Goal: Task Accomplishment & Management: Manage account settings

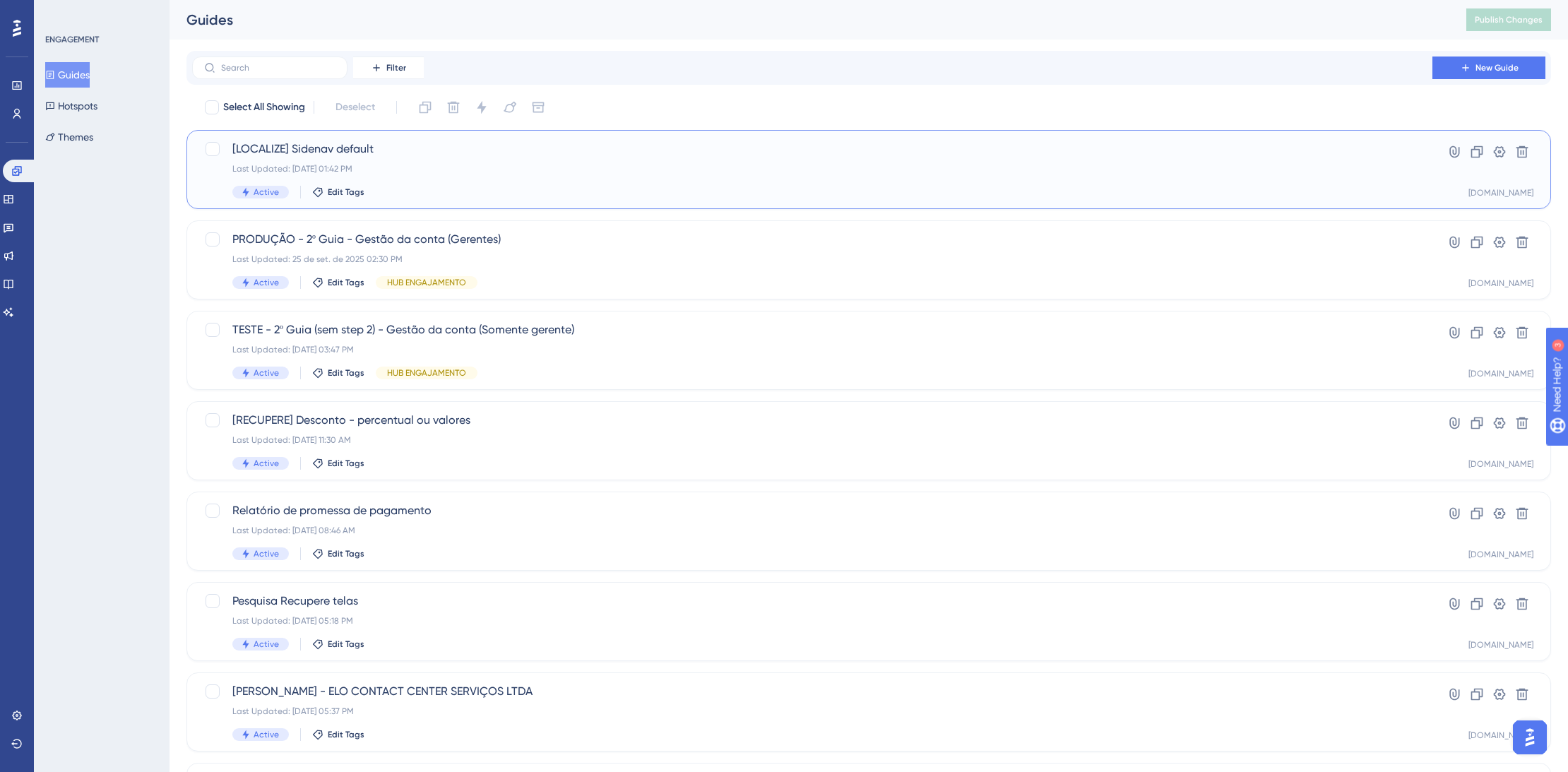
click at [526, 186] on div "Active Edit Tags" at bounding box center [812, 192] width 1160 height 13
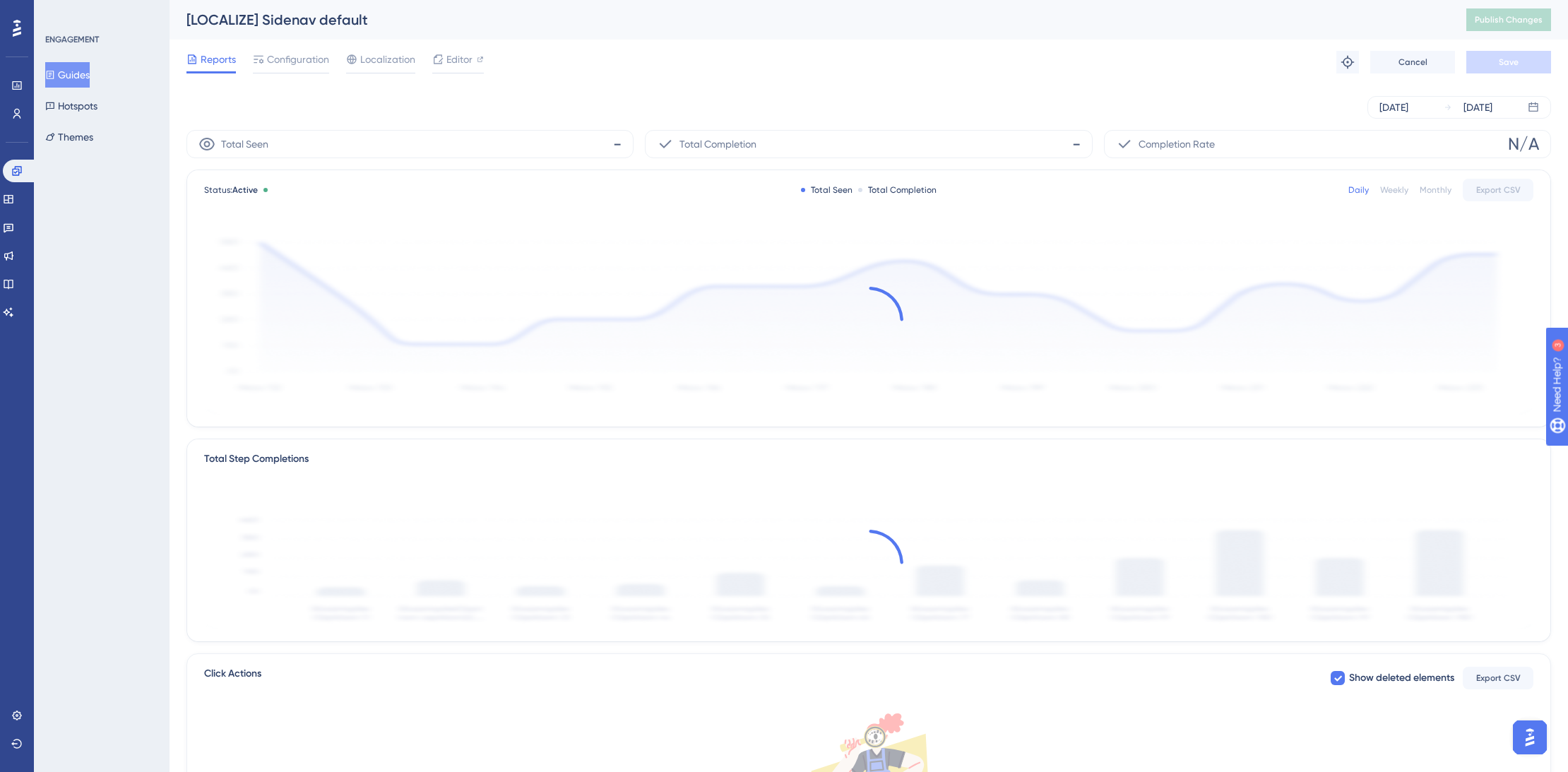
click at [605, 170] on div "Status: Active Total Seen Total Completion Daily Weekly Monthly Export CSV" at bounding box center [868, 298] width 1365 height 257
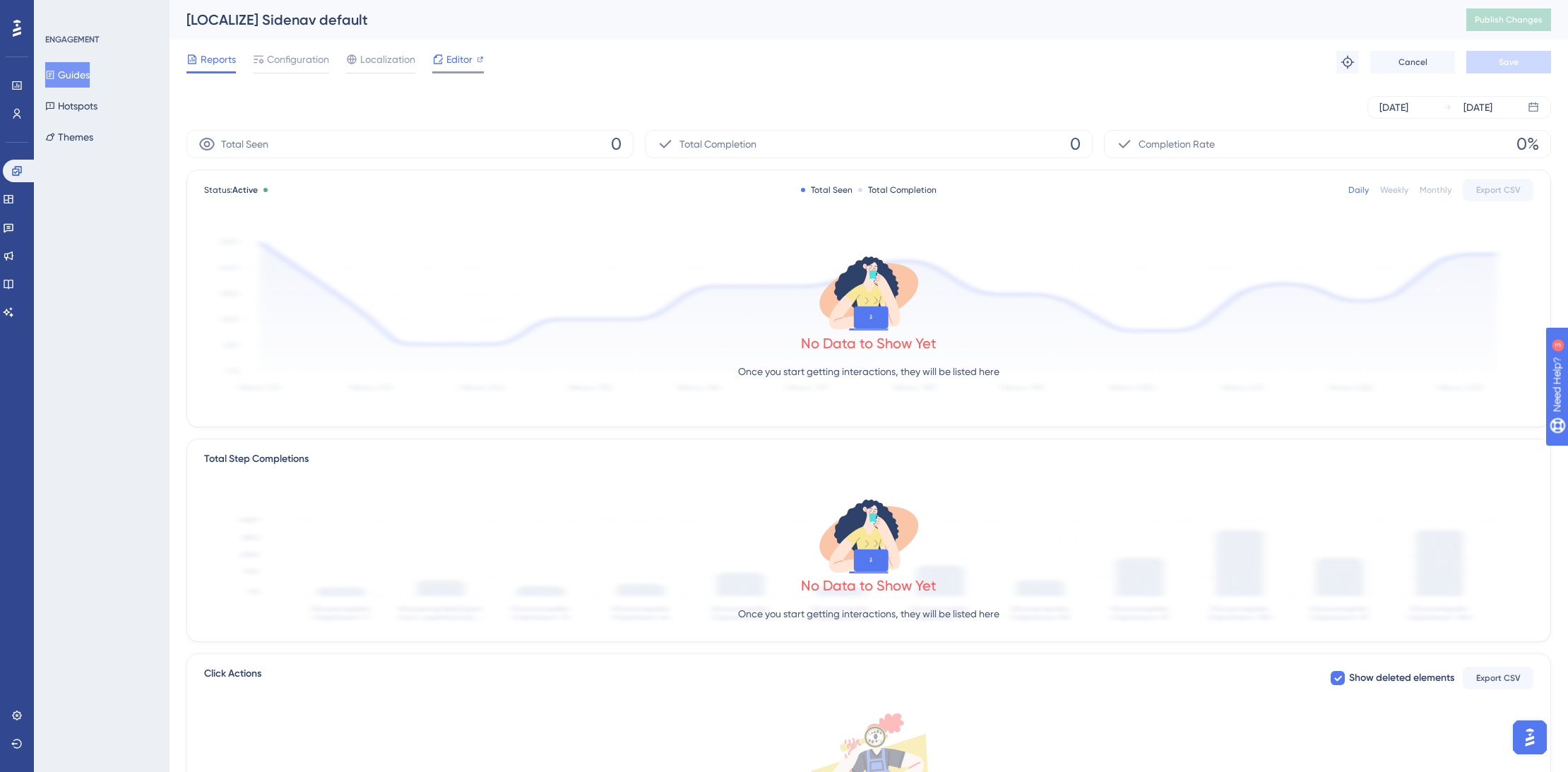
click at [456, 66] on span "Editor" at bounding box center [459, 59] width 26 height 17
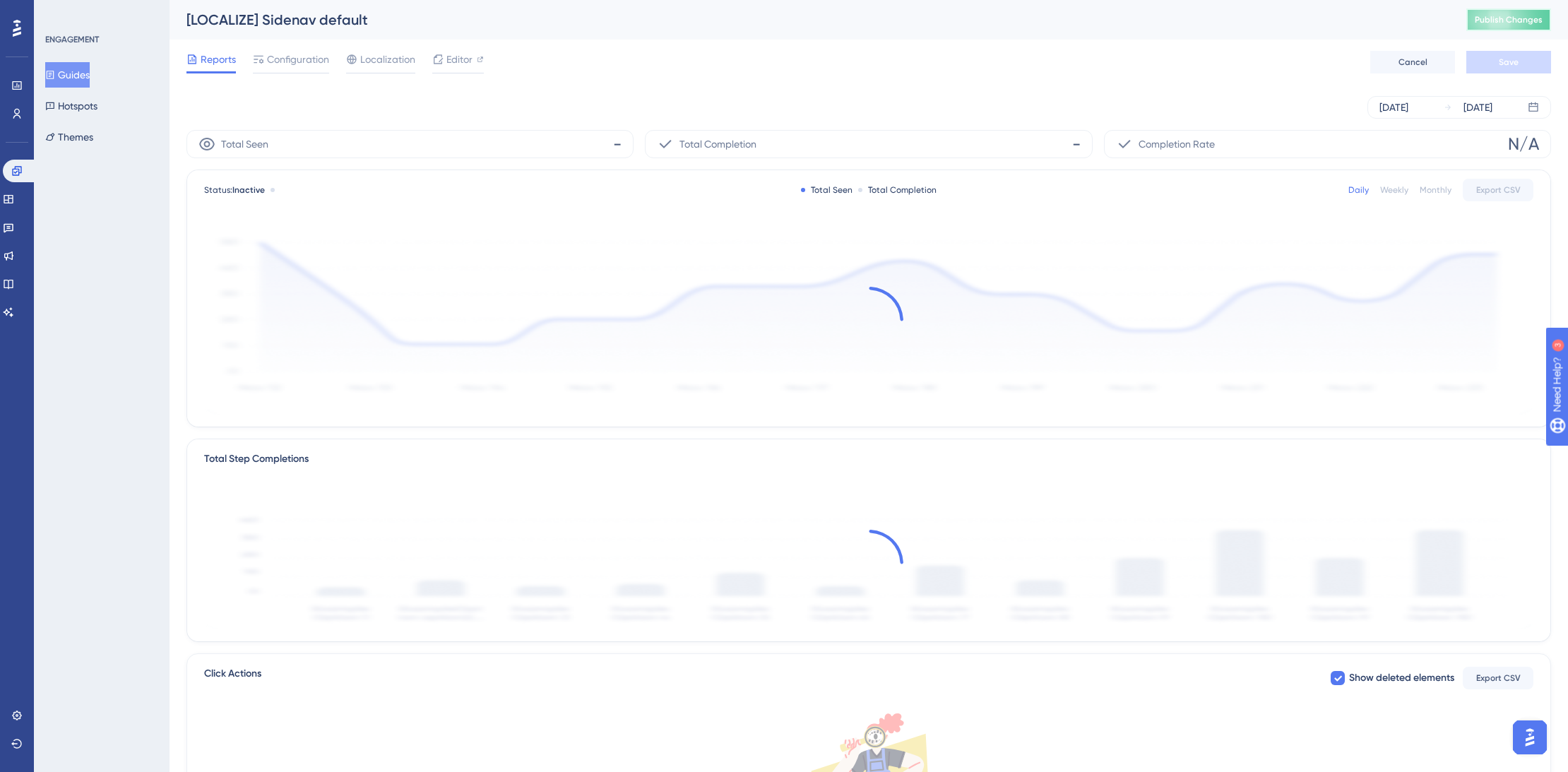
click at [1516, 23] on span "Publish Changes" at bounding box center [1508, 20] width 68 height 12
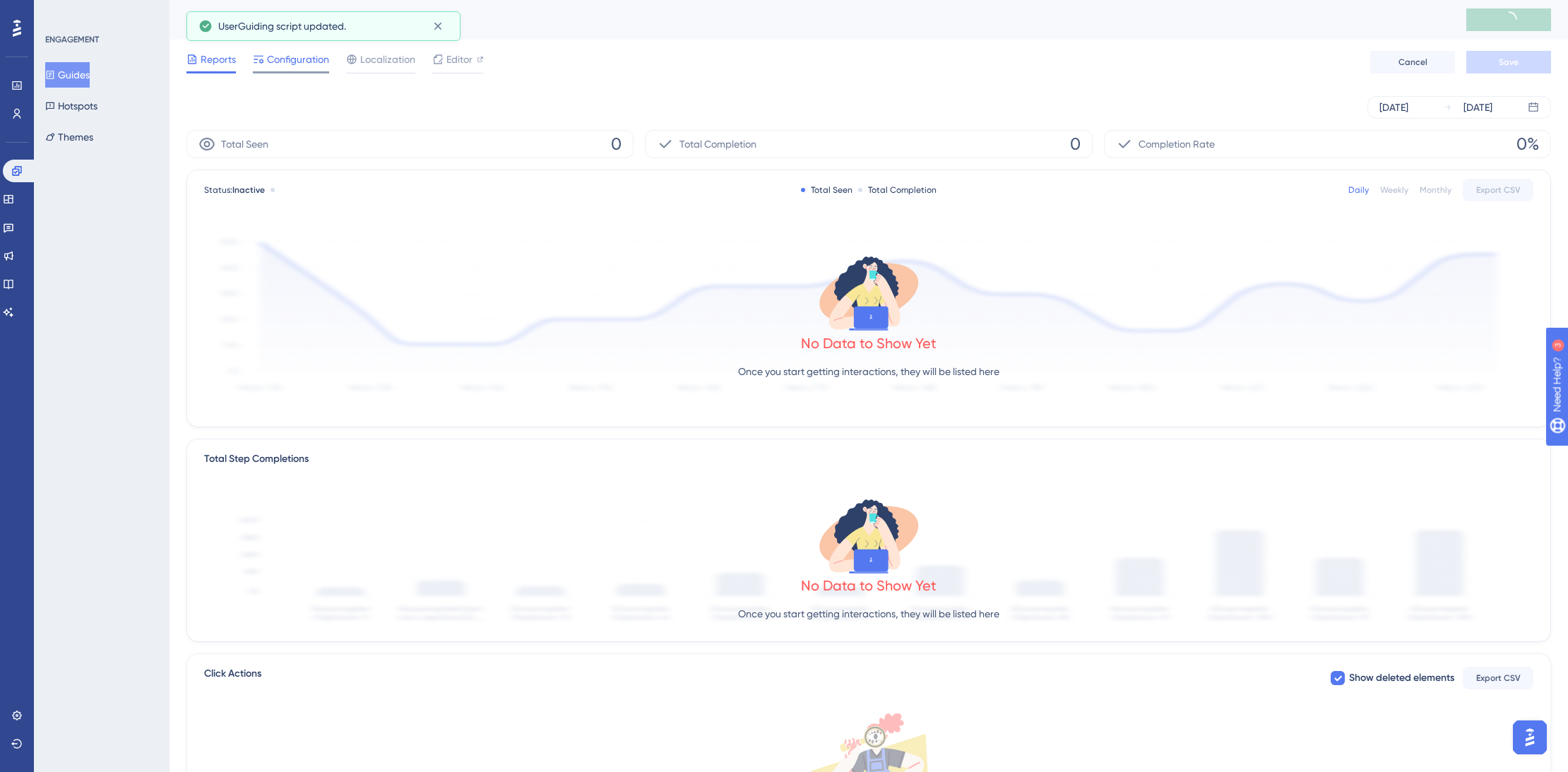
click at [313, 61] on span "Configuration" at bounding box center [298, 59] width 62 height 17
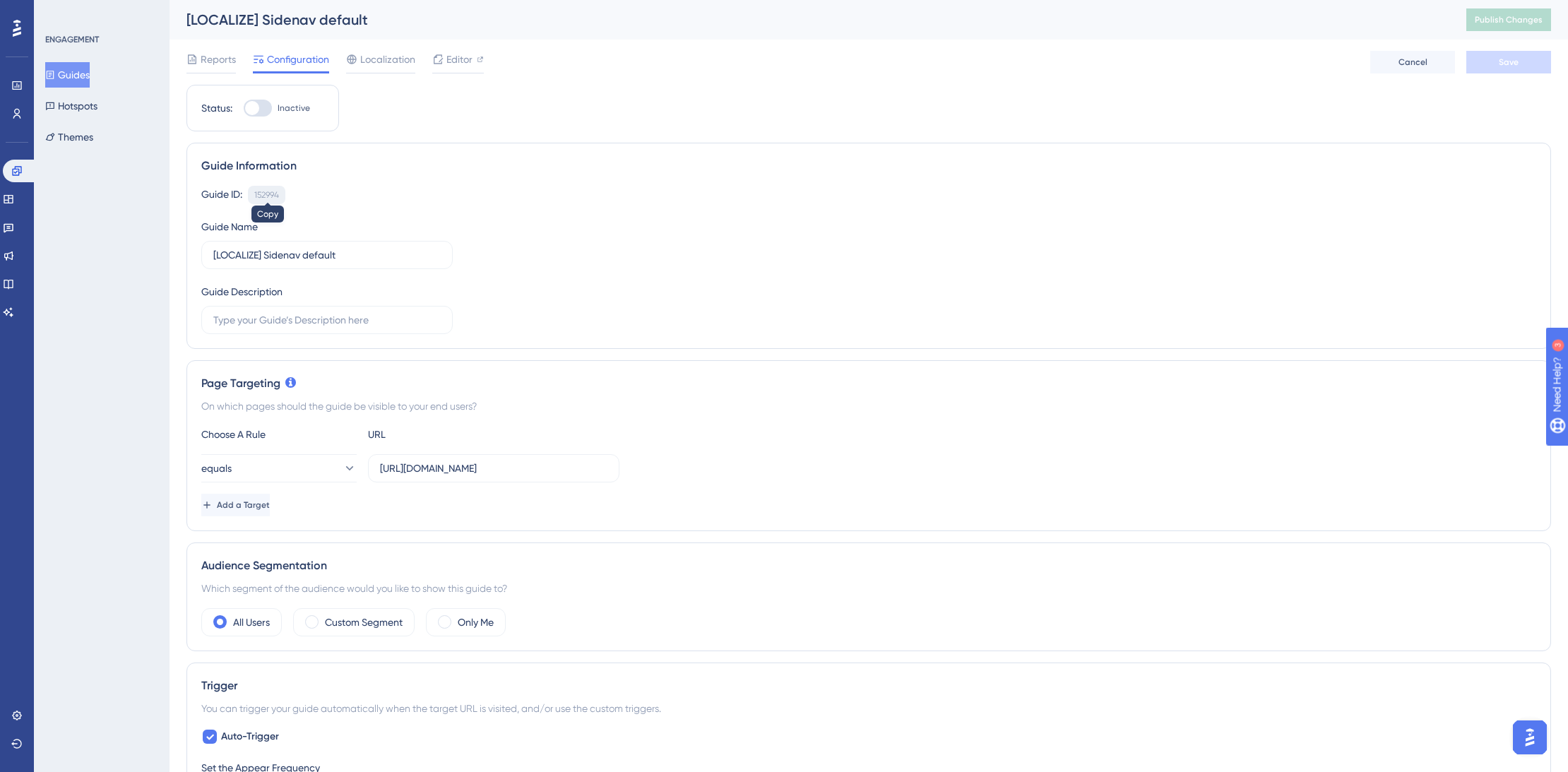
click at [277, 199] on div "152994" at bounding box center [266, 195] width 24 height 12
click at [478, 58] on icon at bounding box center [481, 60] width 7 height 7
click at [85, 79] on button "Guides" at bounding box center [67, 75] width 44 height 25
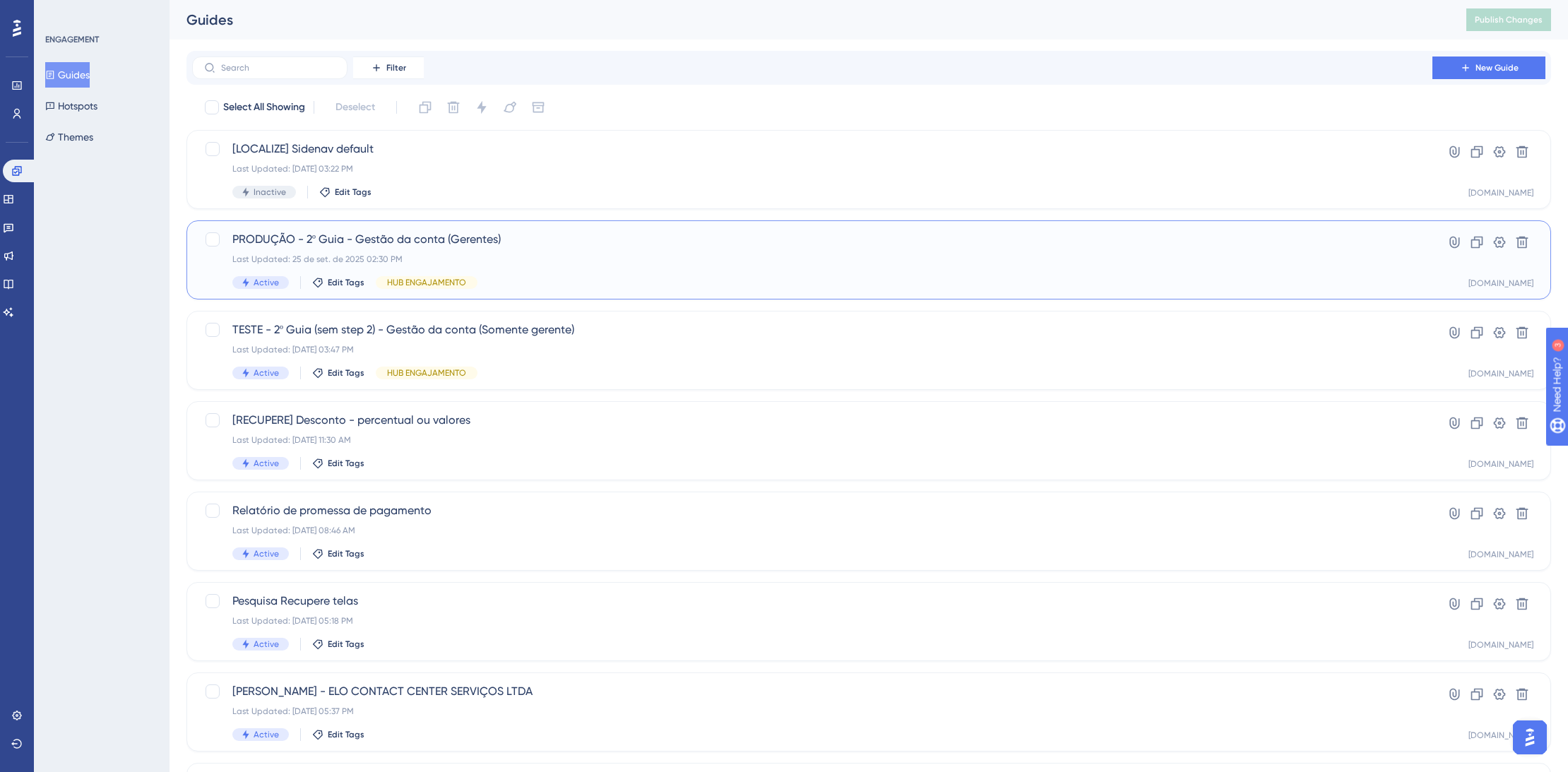
click at [591, 247] on div "PRODUÇÃO - 2º Guia - Gestão da conta (Gerentes) Last Updated: 25 de set. de 202…" at bounding box center [812, 260] width 1160 height 58
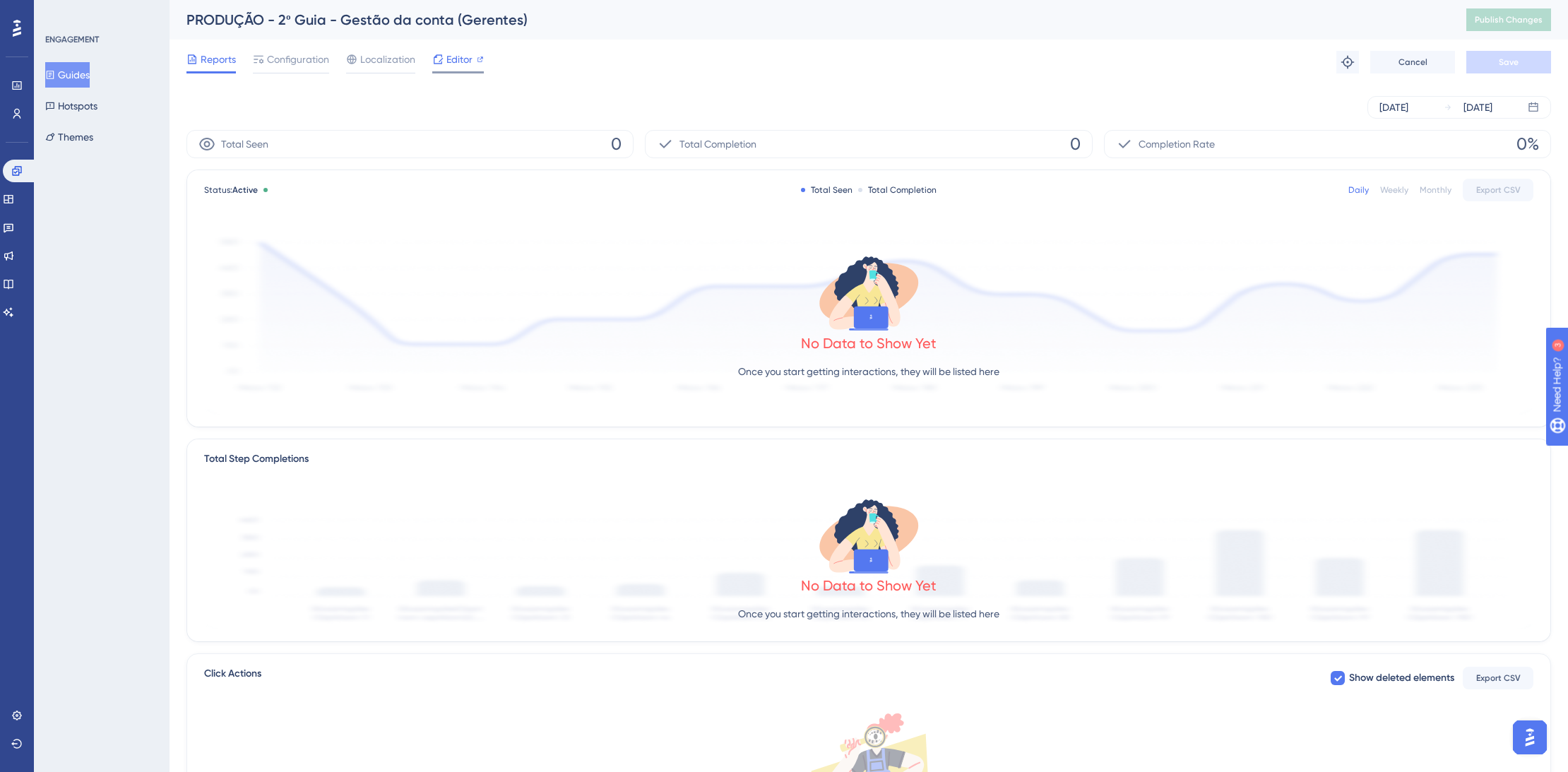
click at [442, 63] on icon at bounding box center [438, 59] width 9 height 9
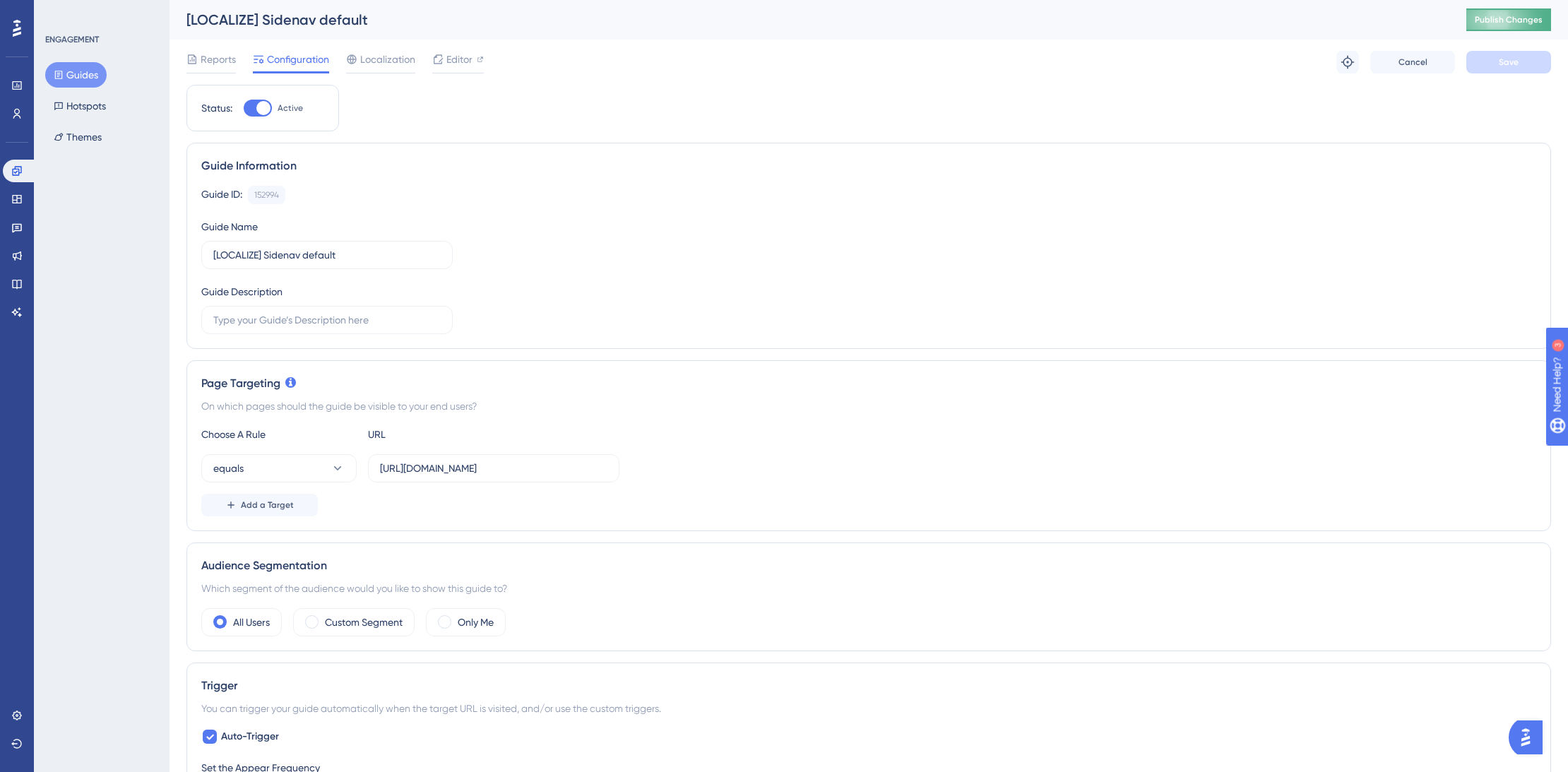
click at [1513, 25] on button "Publish Changes" at bounding box center [1508, 19] width 85 height 23
click at [86, 73] on button "Guides" at bounding box center [76, 75] width 61 height 25
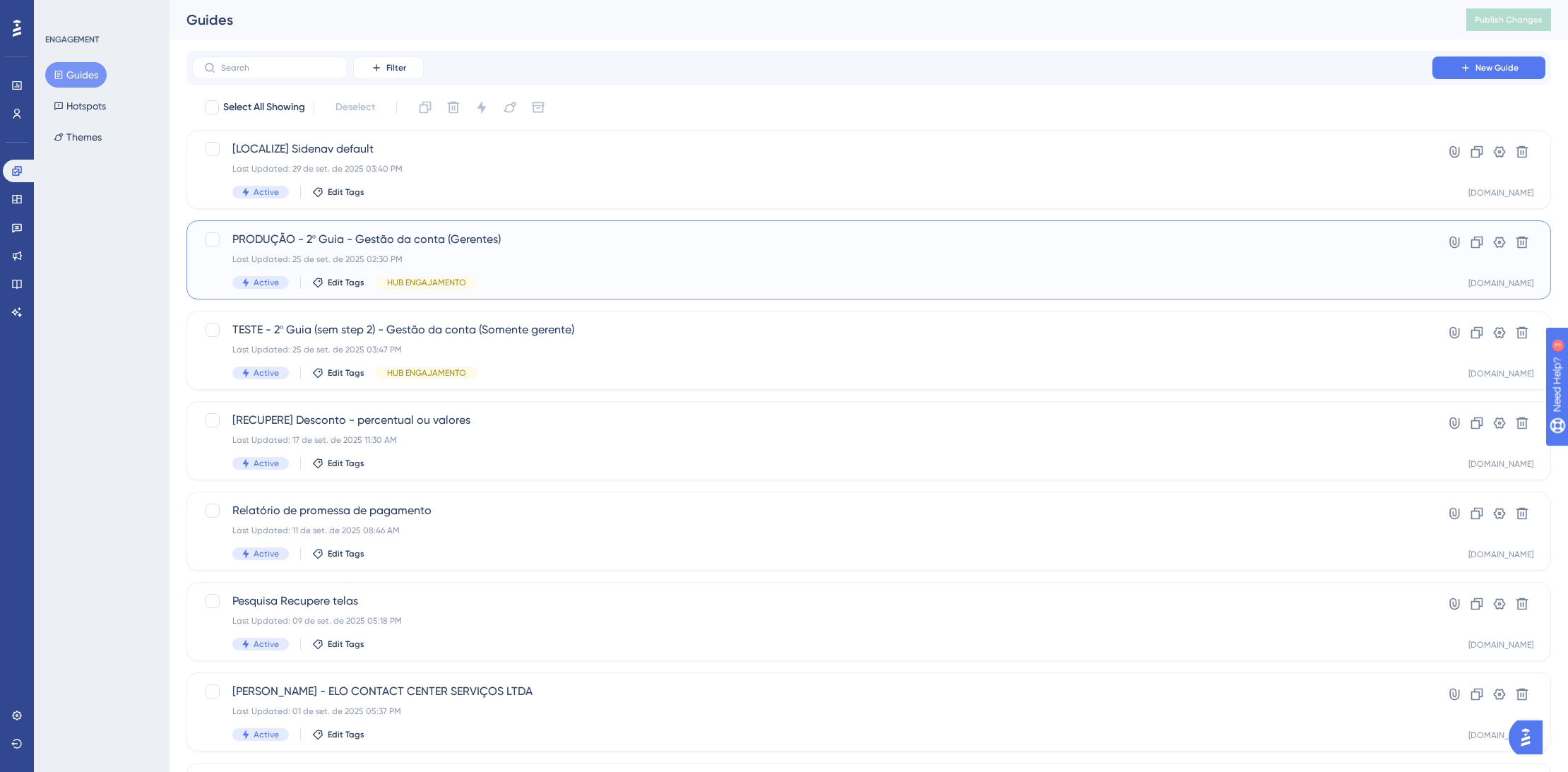
click at [563, 254] on div "Last Updated: 25 de set. de 2025 02:30 PM" at bounding box center [812, 259] width 1160 height 12
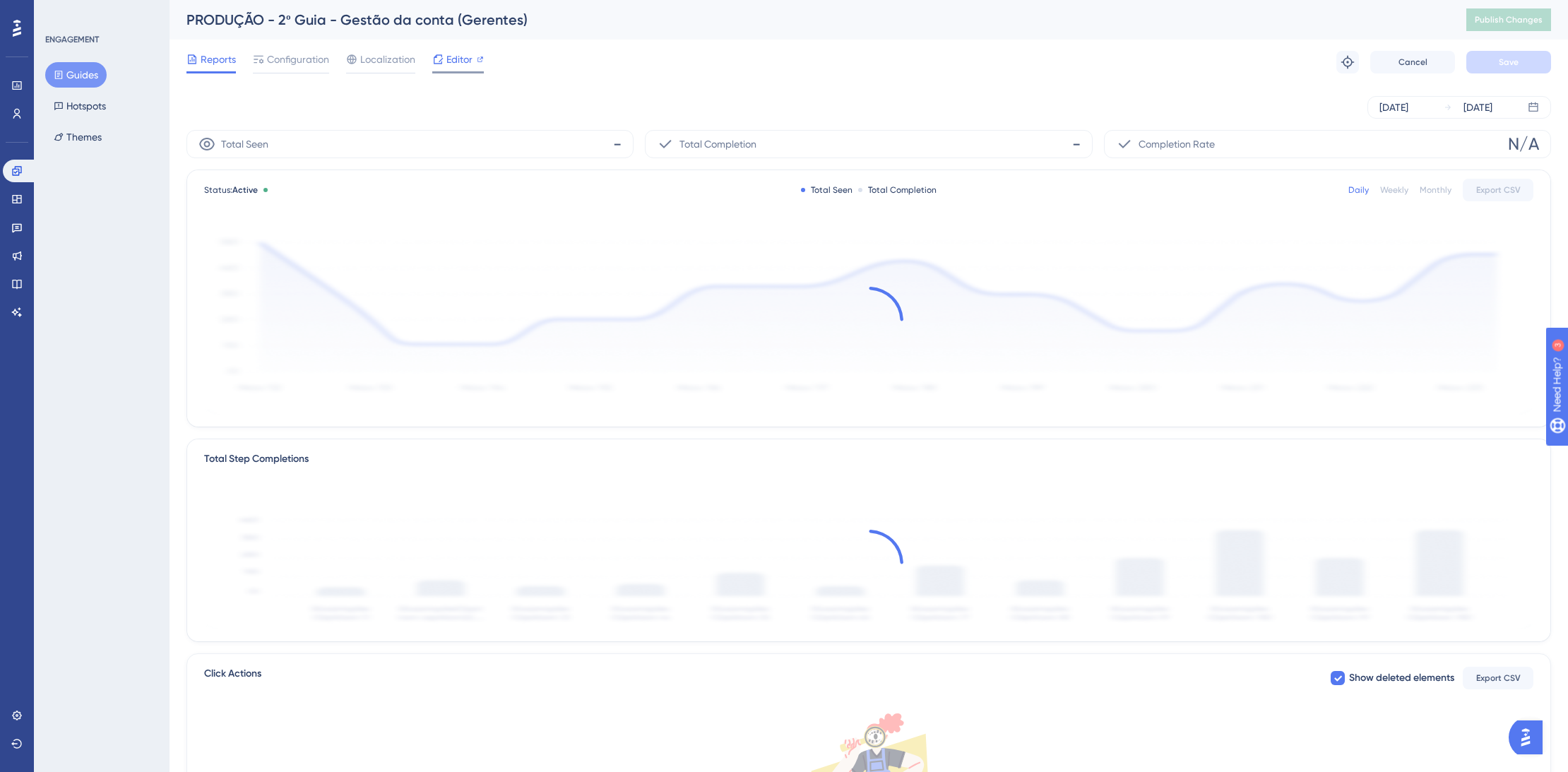
click at [477, 66] on div at bounding box center [481, 59] width 7 height 17
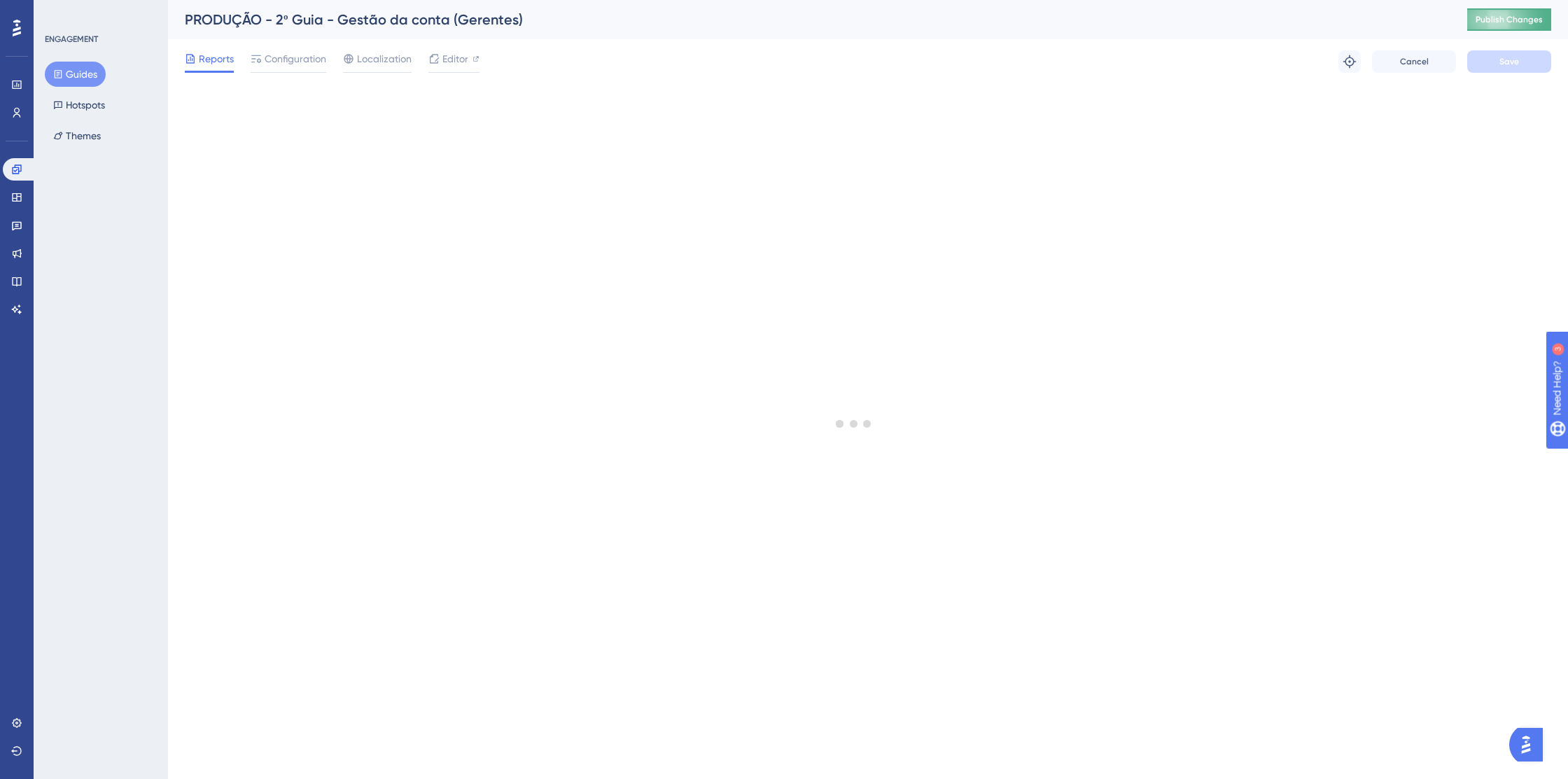
click at [1496, 20] on span "Publish Changes" at bounding box center [1509, 20] width 67 height 12
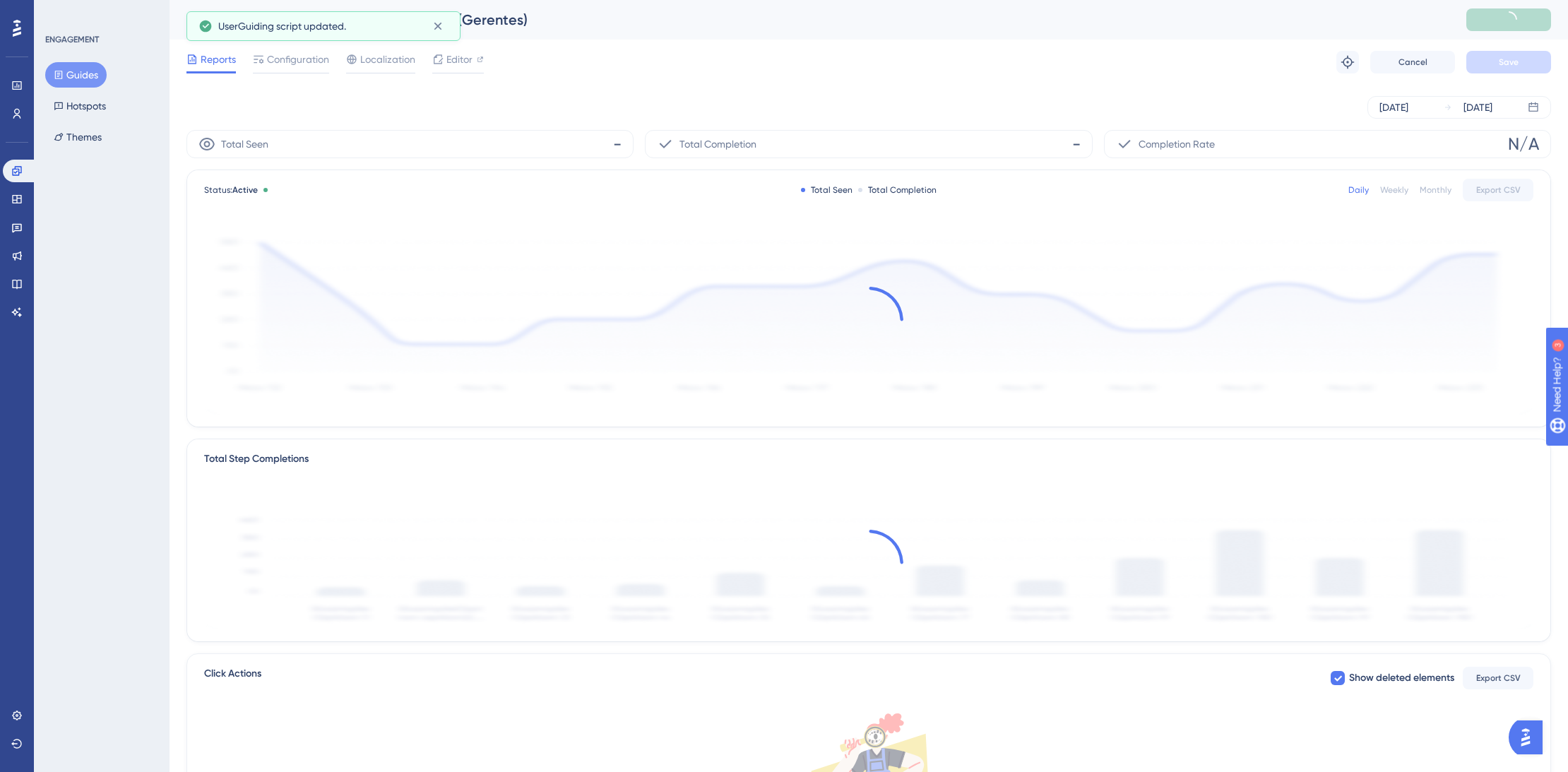
click at [70, 67] on button "Guides" at bounding box center [76, 75] width 61 height 25
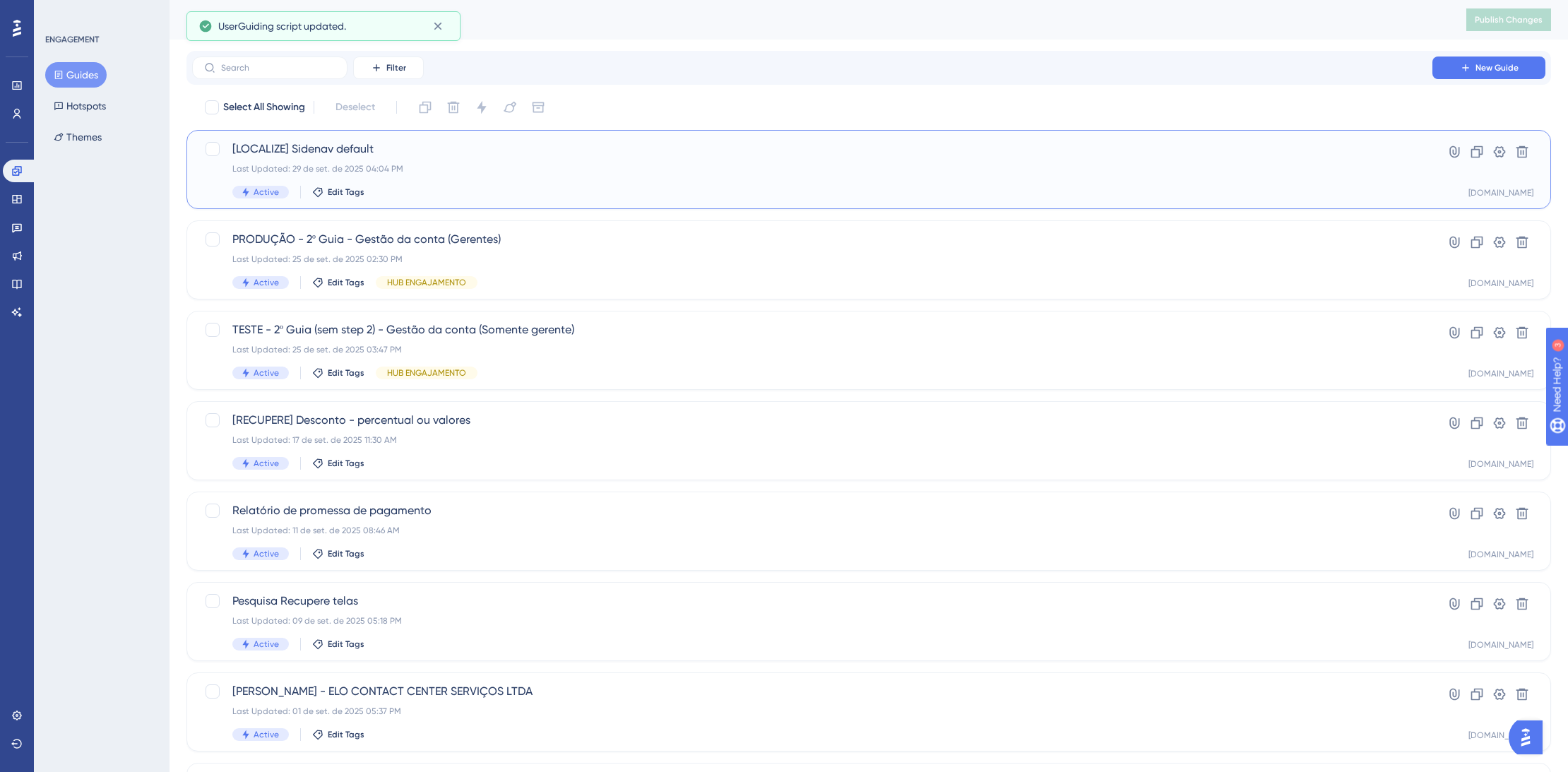
click at [523, 157] on div "[LOCALIZE] Sidenav default Last Updated: 29 de set. de 2025 04:04 PM Active Edi…" at bounding box center [812, 170] width 1160 height 58
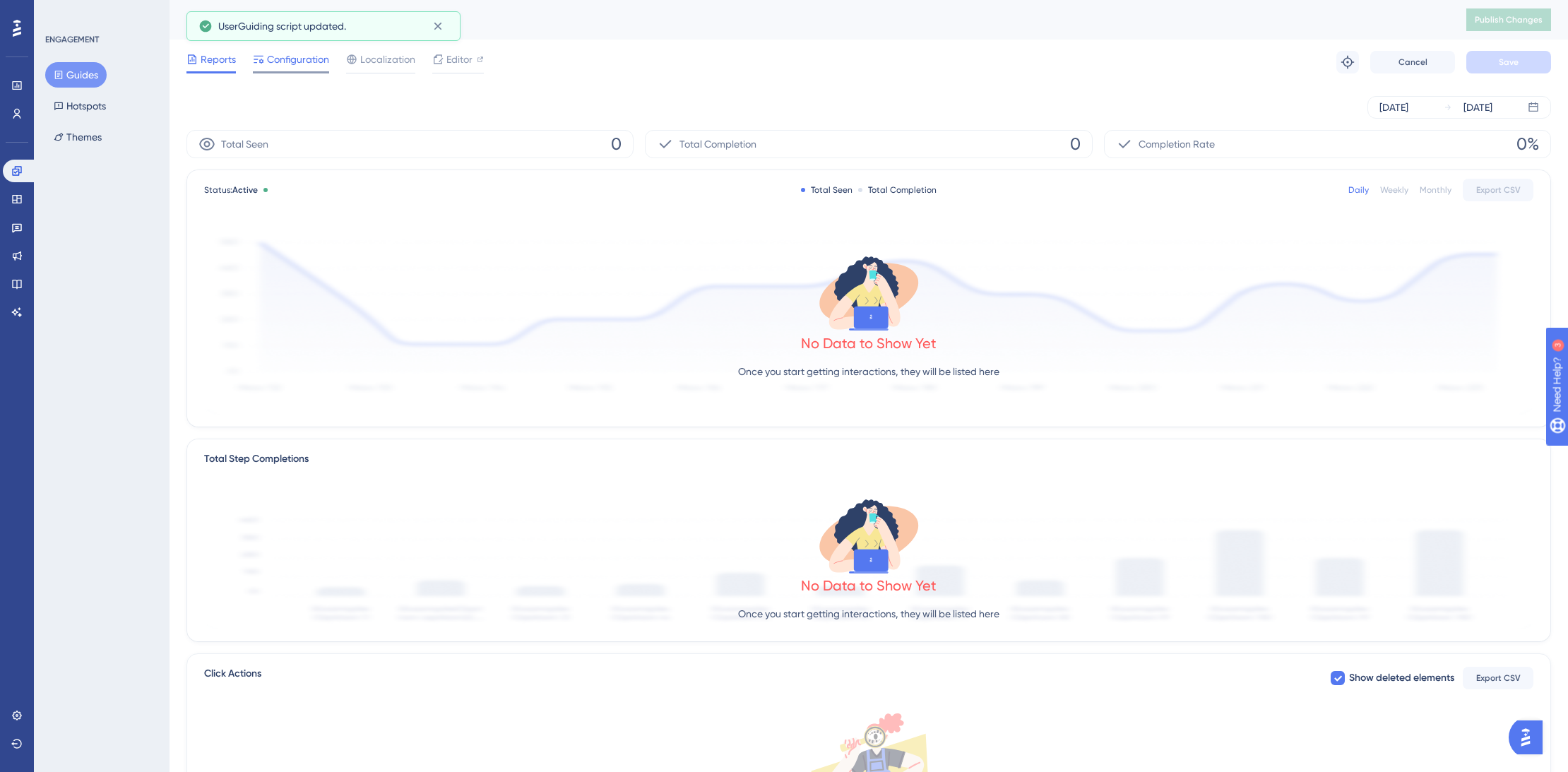
click at [307, 65] on span "Configuration" at bounding box center [298, 59] width 62 height 17
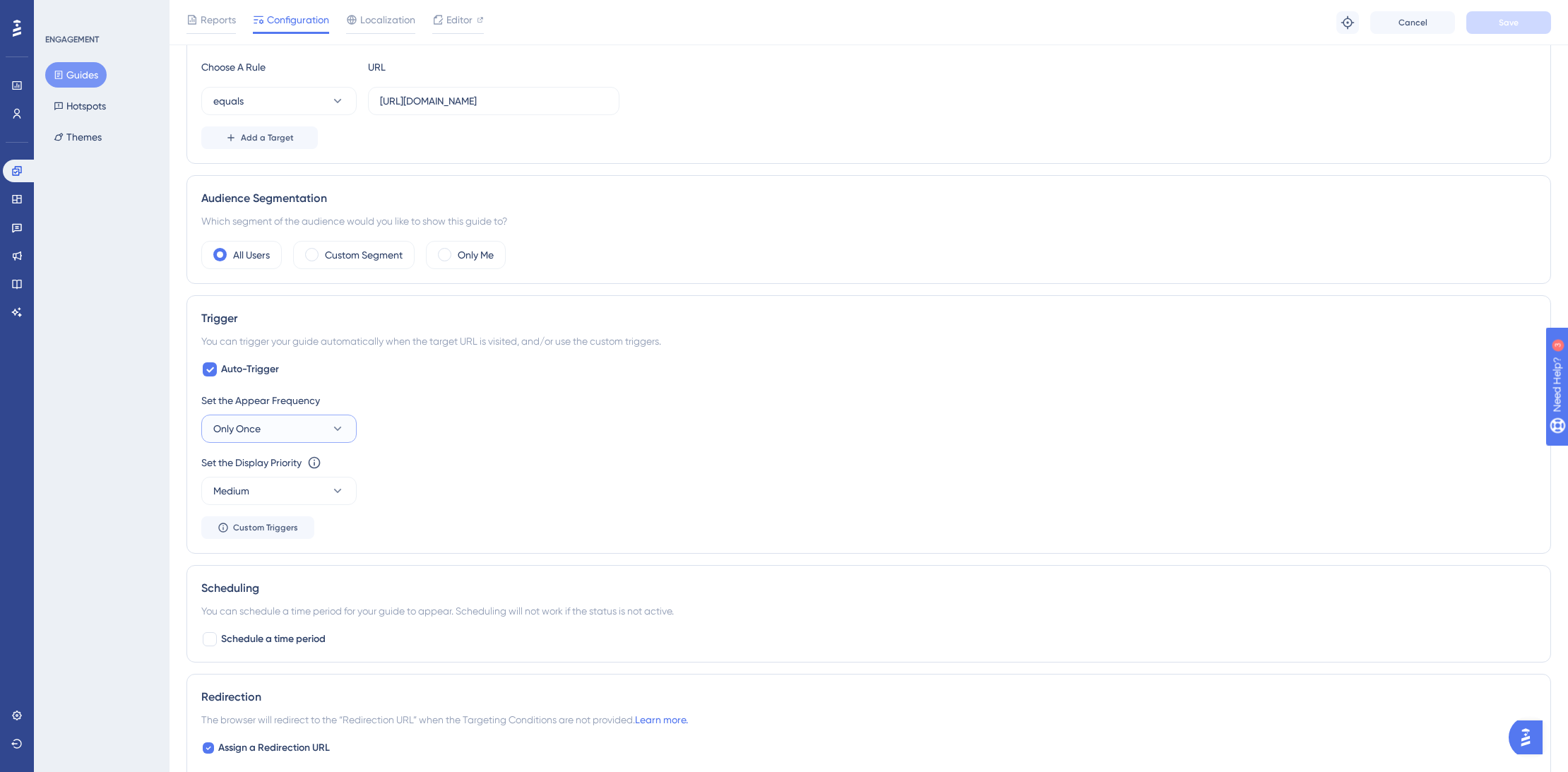
click at [301, 432] on button "Only Once" at bounding box center [279, 428] width 155 height 28
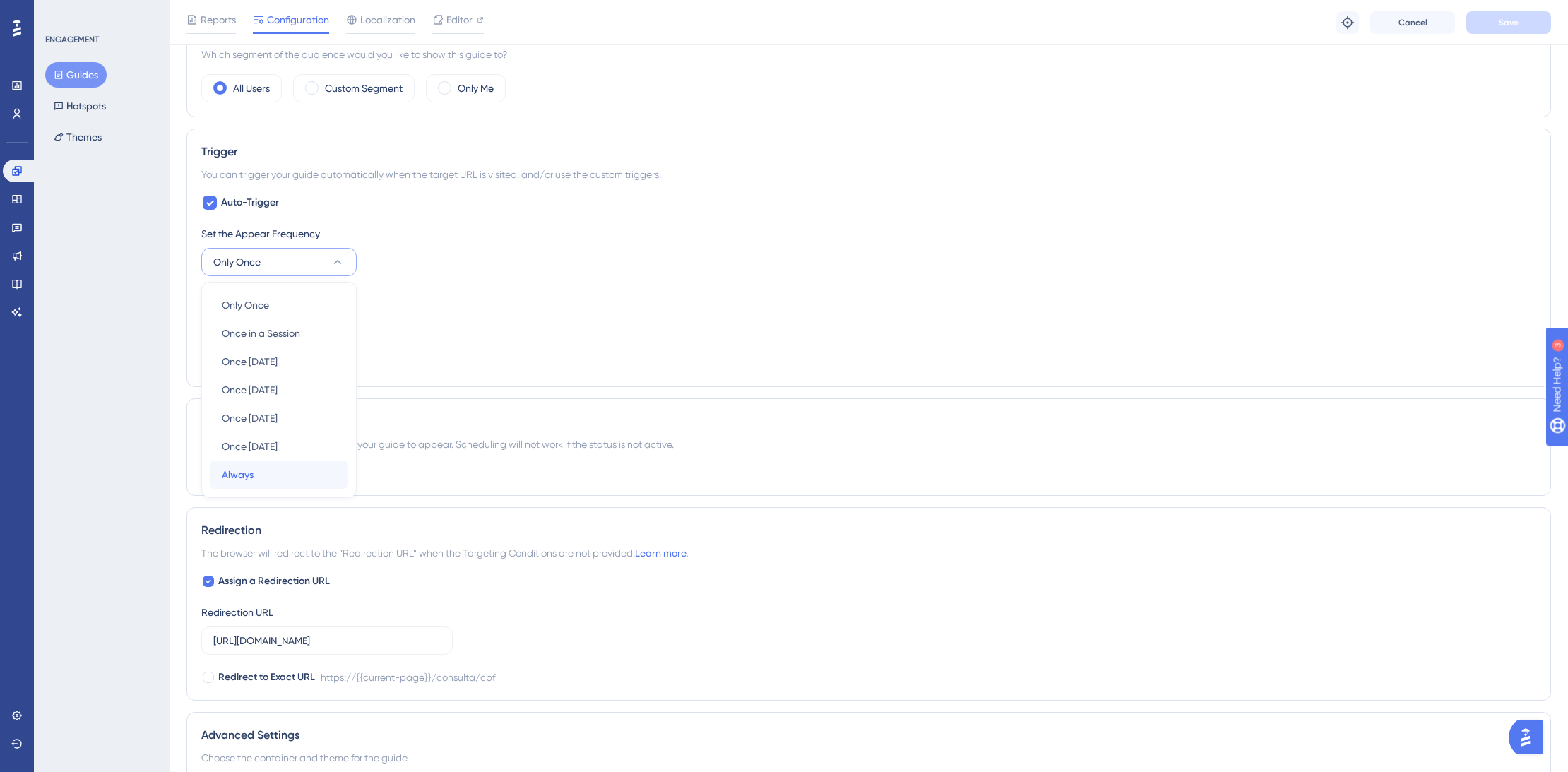
click at [272, 469] on div "Always Always" at bounding box center [279, 474] width 115 height 28
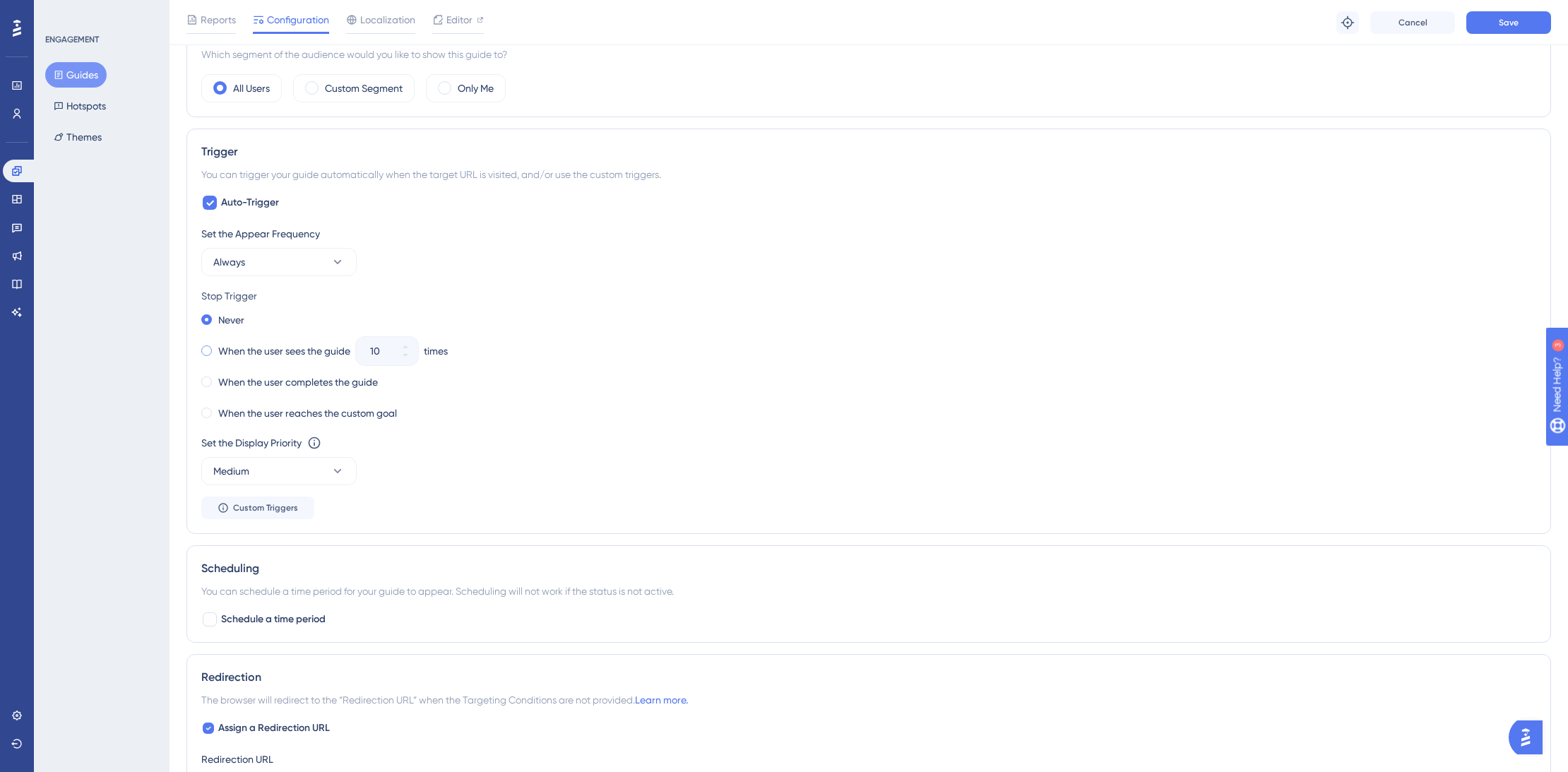
click at [236, 348] on label "When the user sees the guide" at bounding box center [285, 350] width 132 height 17
click at [316, 466] on button "Medium" at bounding box center [279, 470] width 155 height 28
click at [266, 595] on div "Highest Highest" at bounding box center [279, 598] width 115 height 28
click at [1509, 23] on span "Save" at bounding box center [1508, 23] width 20 height 12
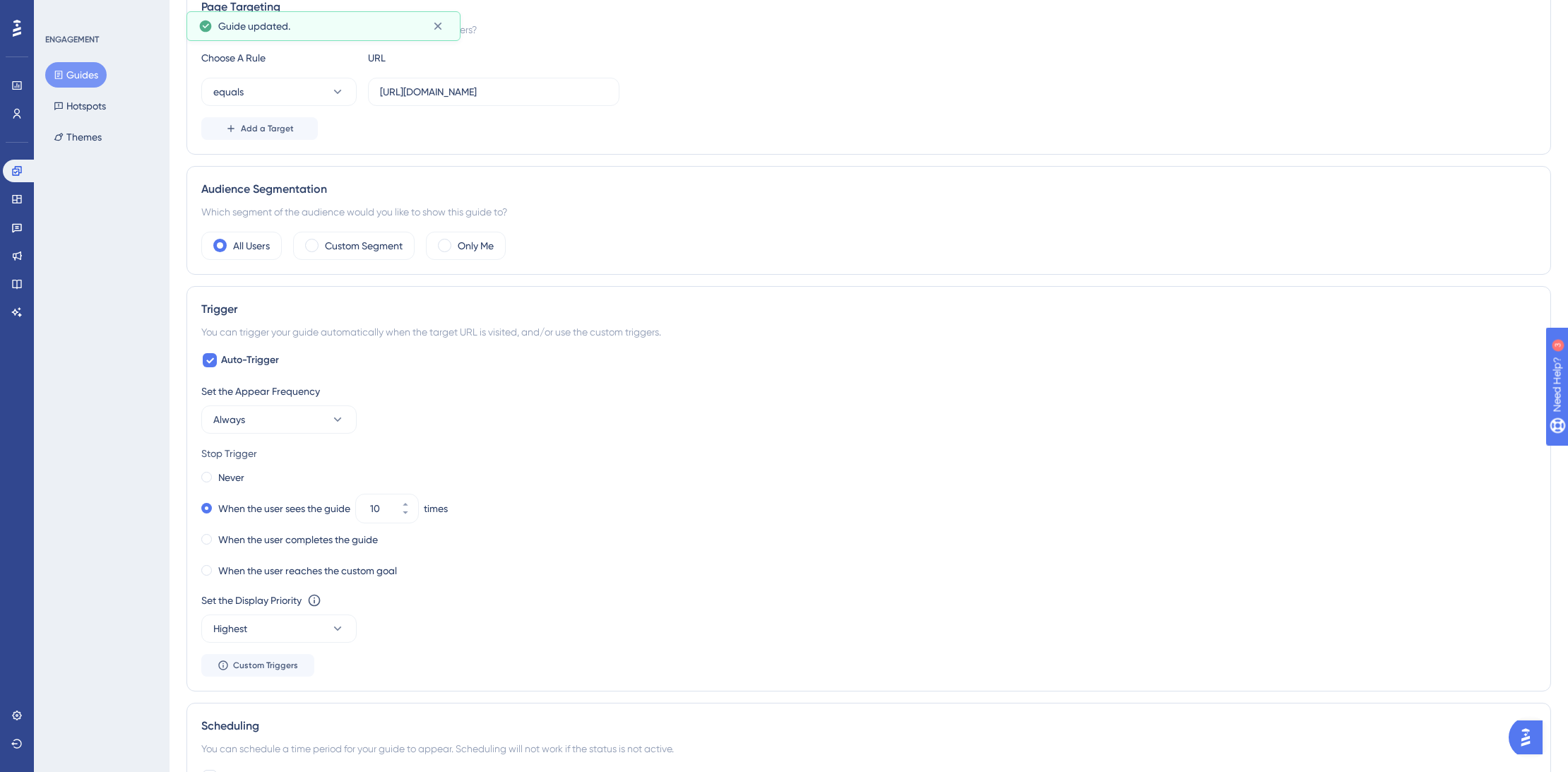
scroll to position [0, 0]
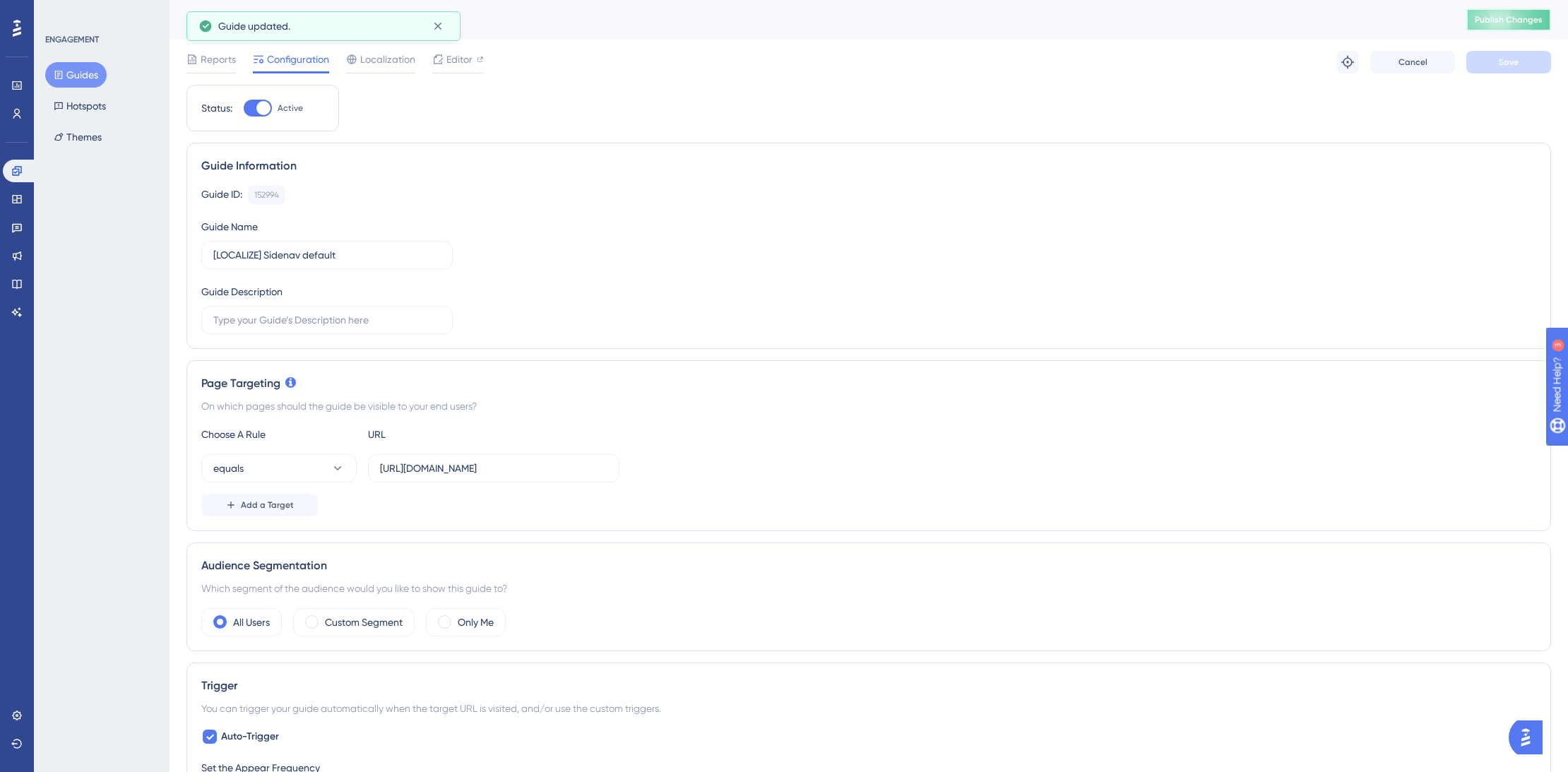
click at [1493, 15] on span "Publish Changes" at bounding box center [1508, 20] width 68 height 12
click at [449, 53] on span "Editor" at bounding box center [459, 59] width 26 height 17
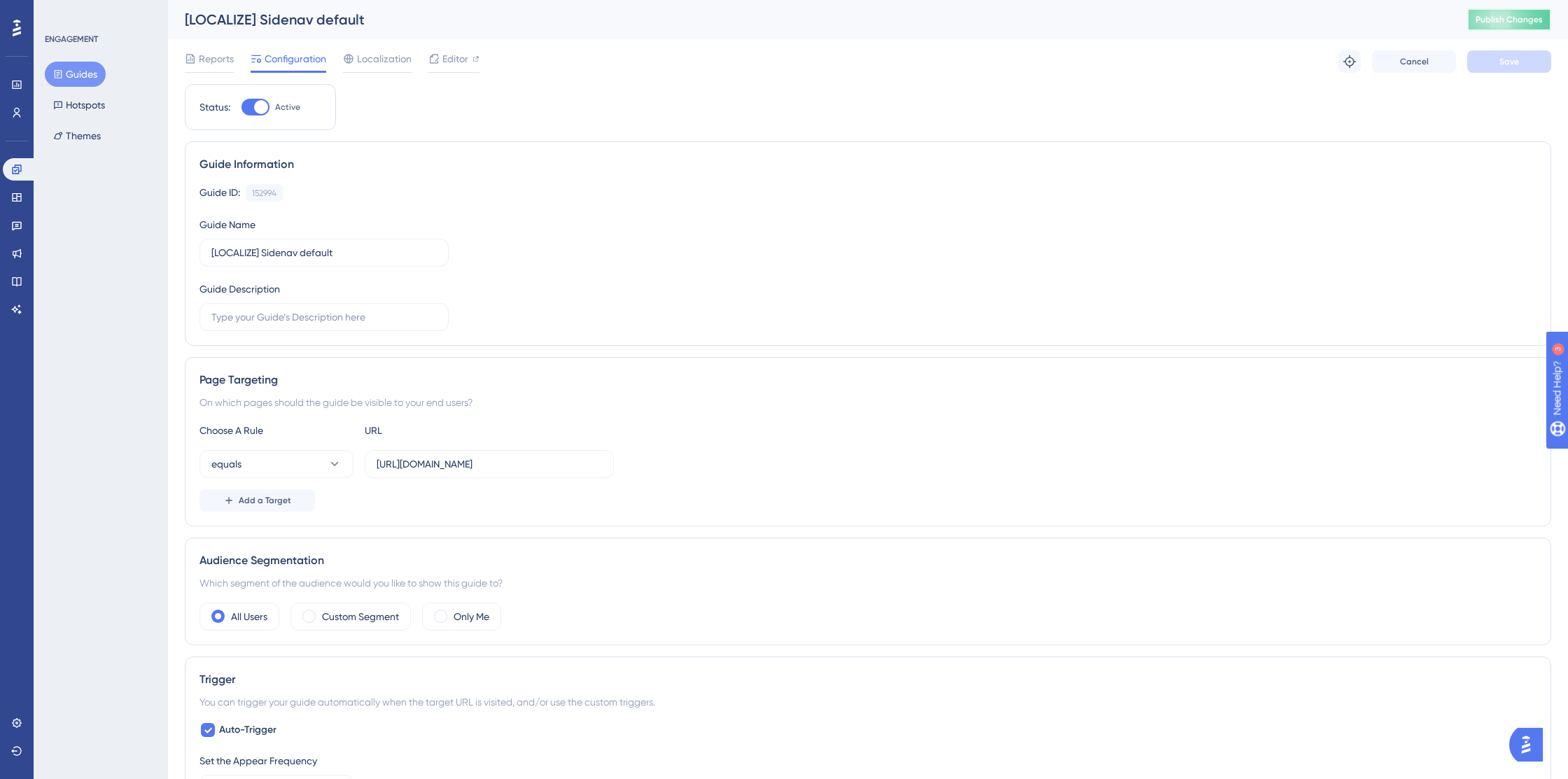
click at [1495, 20] on span "Publish Changes" at bounding box center [1509, 20] width 67 height 12
